Goal: Check status: Check status

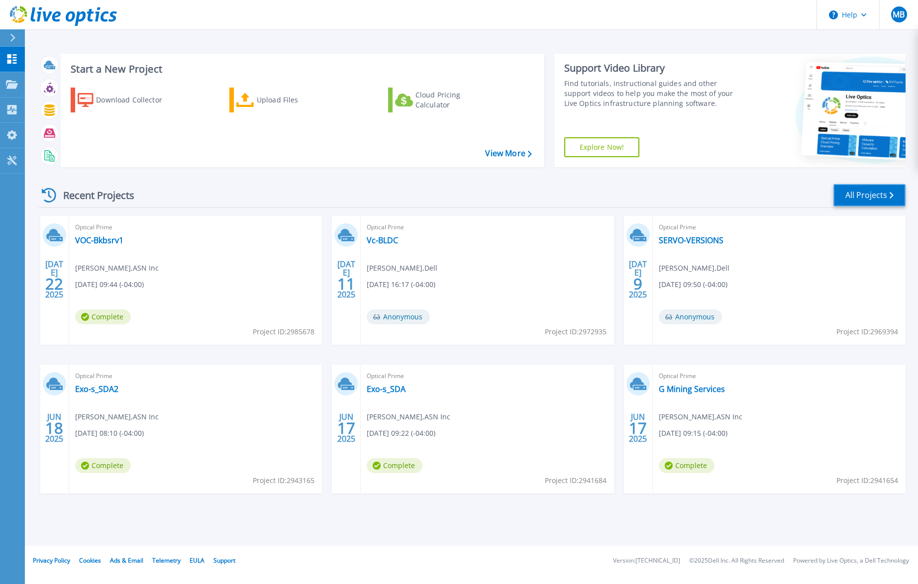
click at [877, 199] on link "All Projects" at bounding box center [869, 195] width 72 height 22
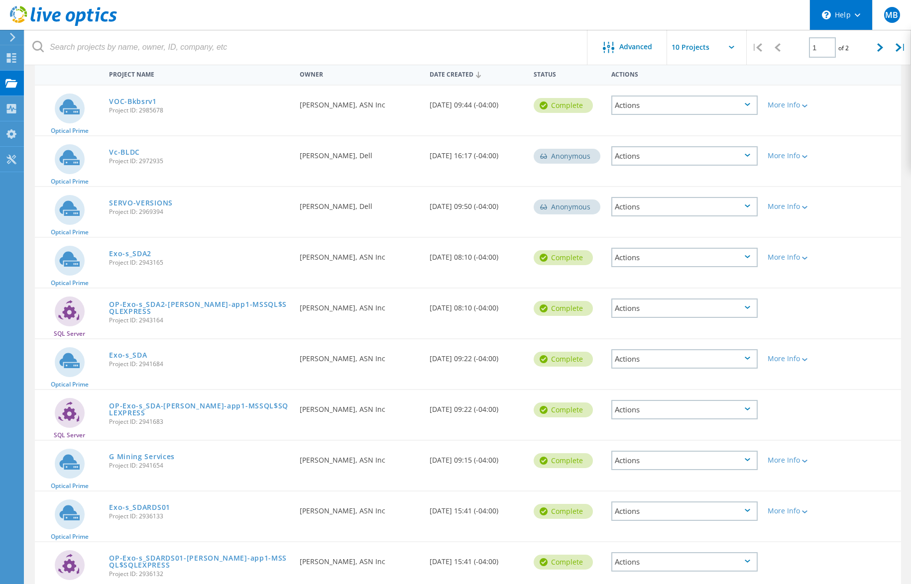
scroll to position [46, 0]
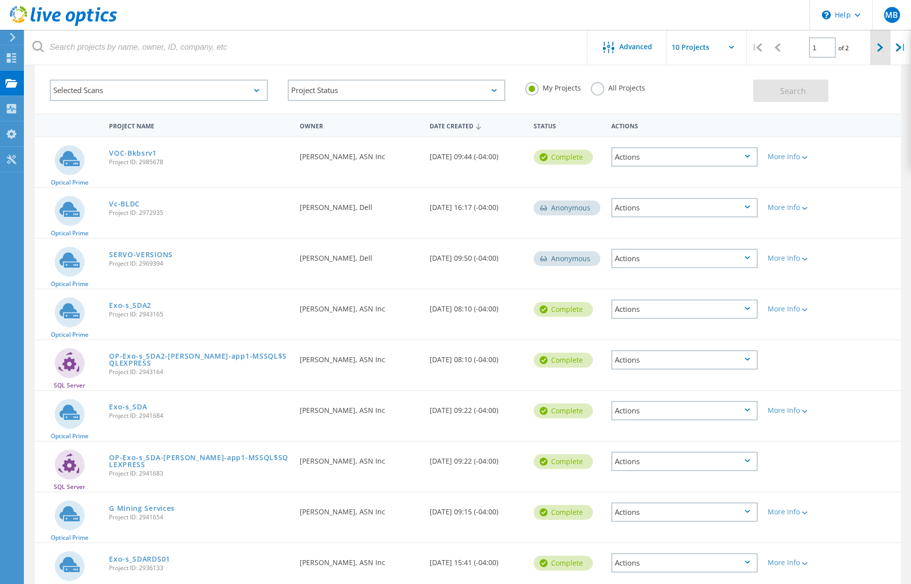
click at [878, 46] on icon at bounding box center [880, 47] width 6 height 8
type input "2"
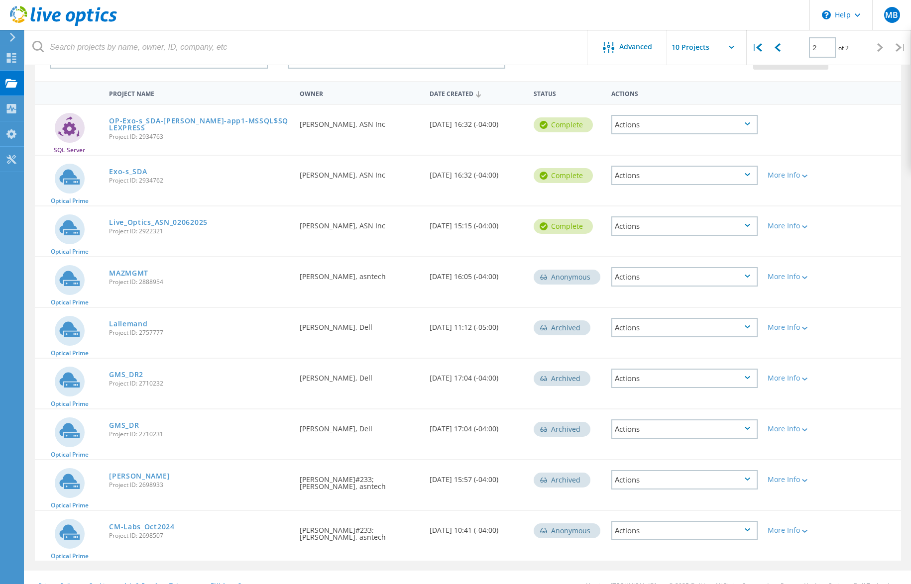
scroll to position [95, 0]
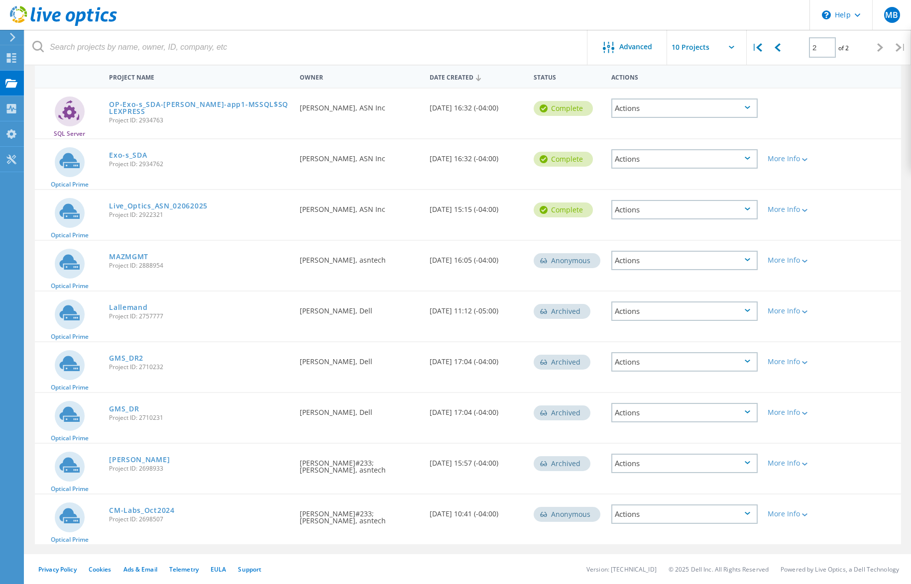
drag, startPoint x: 158, startPoint y: 511, endPoint x: 171, endPoint y: 505, distance: 13.6
click at [158, 511] on link "CM-Labs_Oct2024" at bounding box center [142, 510] width 66 height 7
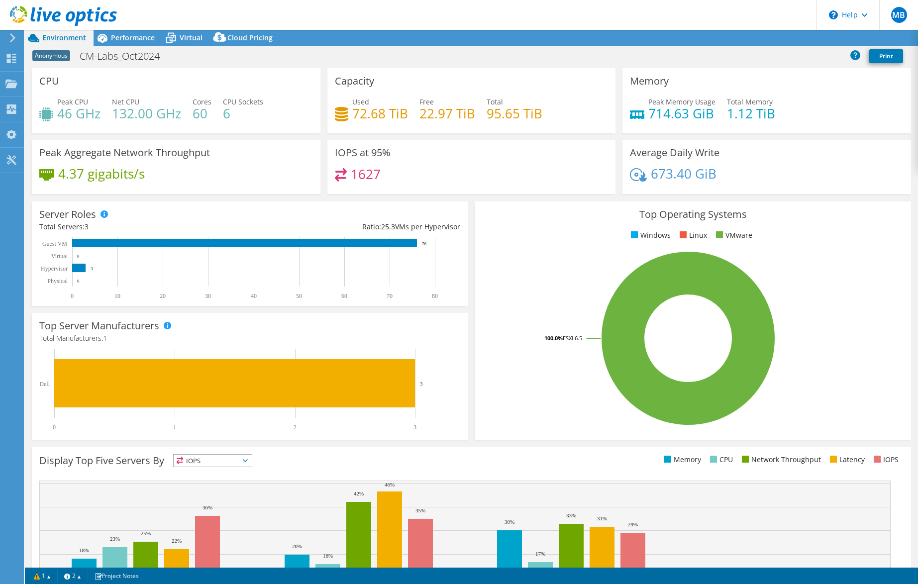
select select "USD"
drag, startPoint x: 688, startPoint y: 114, endPoint x: 642, endPoint y: 116, distance: 45.3
click at [642, 116] on div "Peak Memory Usage 714.63 GiB" at bounding box center [673, 108] width 86 height 22
click at [659, 114] on h4 "714.63 GiB" at bounding box center [681, 113] width 67 height 11
click at [682, 114] on h4 "714.63 GiB" at bounding box center [681, 113] width 67 height 11
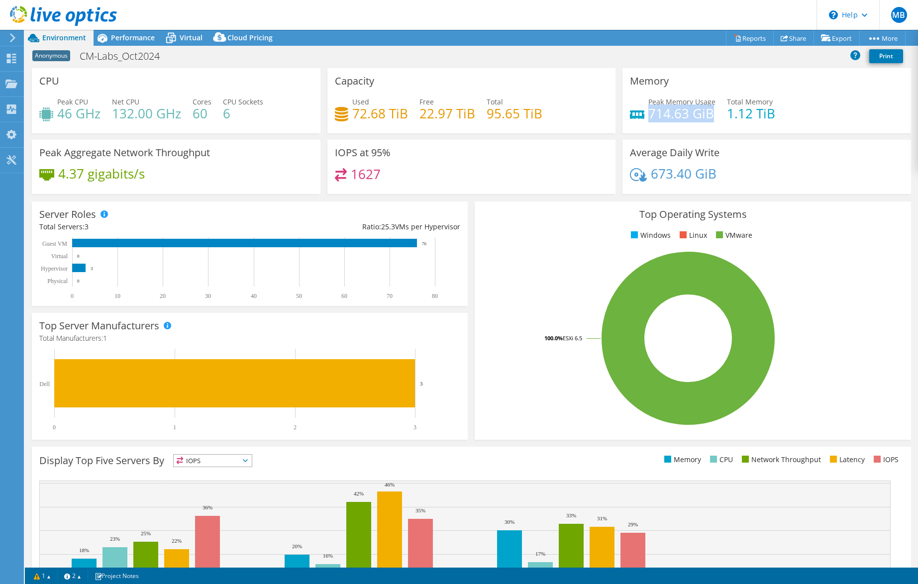
drag, startPoint x: 645, startPoint y: 110, endPoint x: 709, endPoint y: 116, distance: 63.5
click at [709, 116] on h4 "714.63 GiB" at bounding box center [681, 113] width 67 height 11
copy h4 "714.63 GiB"
click at [719, 136] on div "Memory Peak Memory Usage 714.63 GiB Total Memory 1.12 TiB" at bounding box center [767, 104] width 296 height 72
click at [123, 33] on span "Performance" at bounding box center [133, 37] width 44 height 9
